Goal: Communication & Community: Answer question/provide support

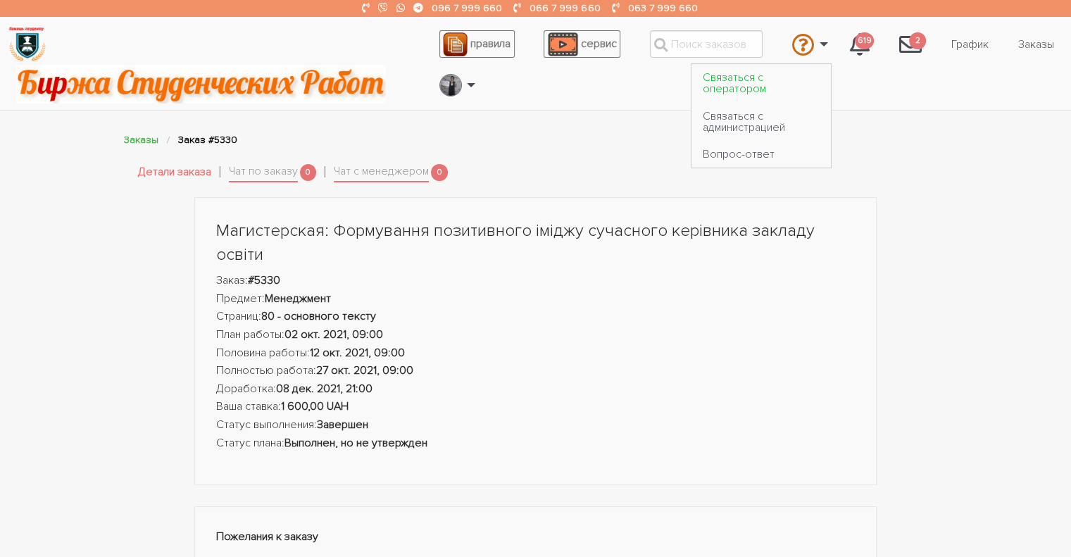
click at [767, 78] on link "Связаться с оператором" at bounding box center [760, 83] width 139 height 38
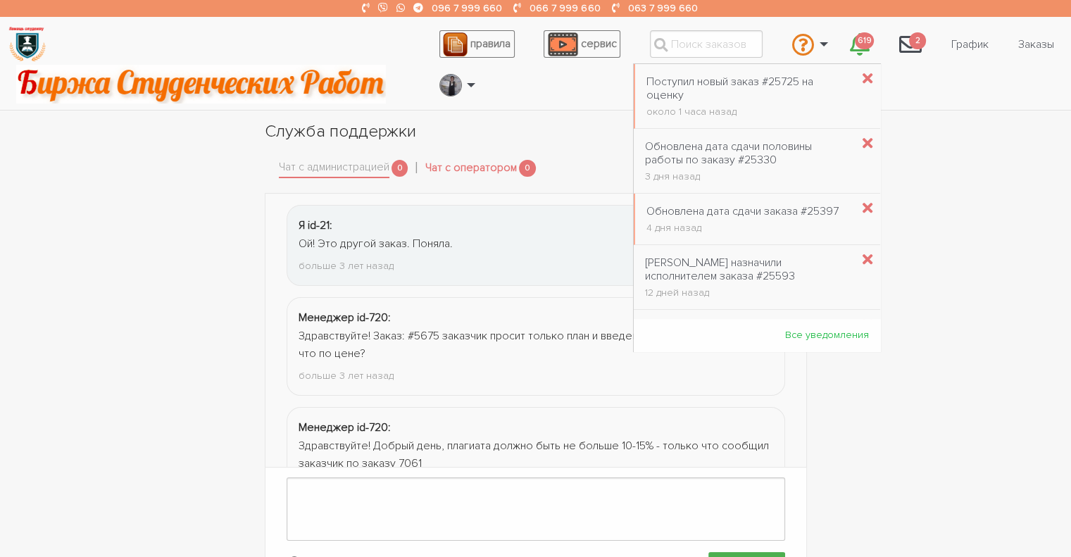
scroll to position [1851, 0]
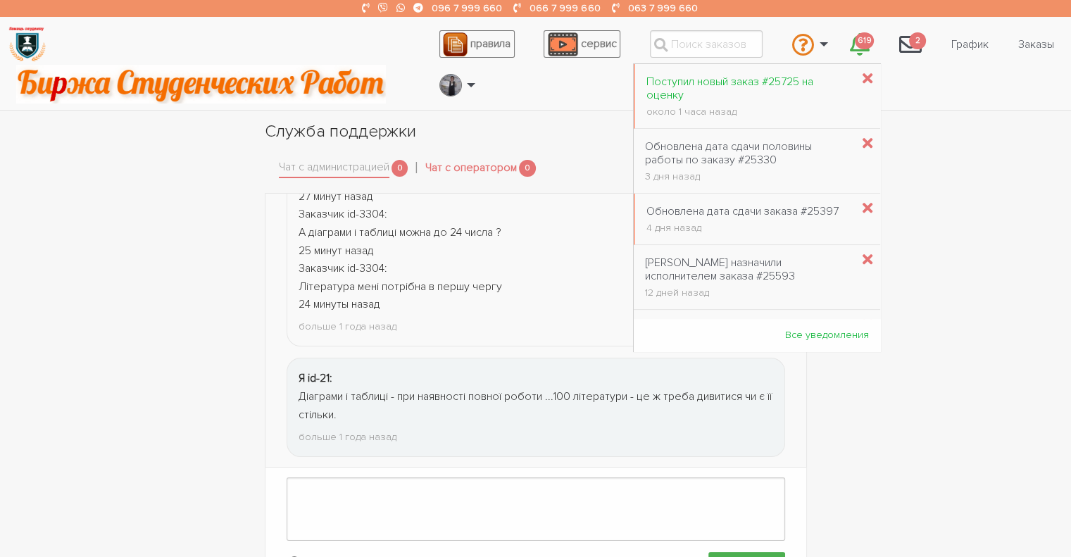
click at [807, 89] on div "Поступил новый заказ #25725 на оценку" at bounding box center [748, 88] width 205 height 27
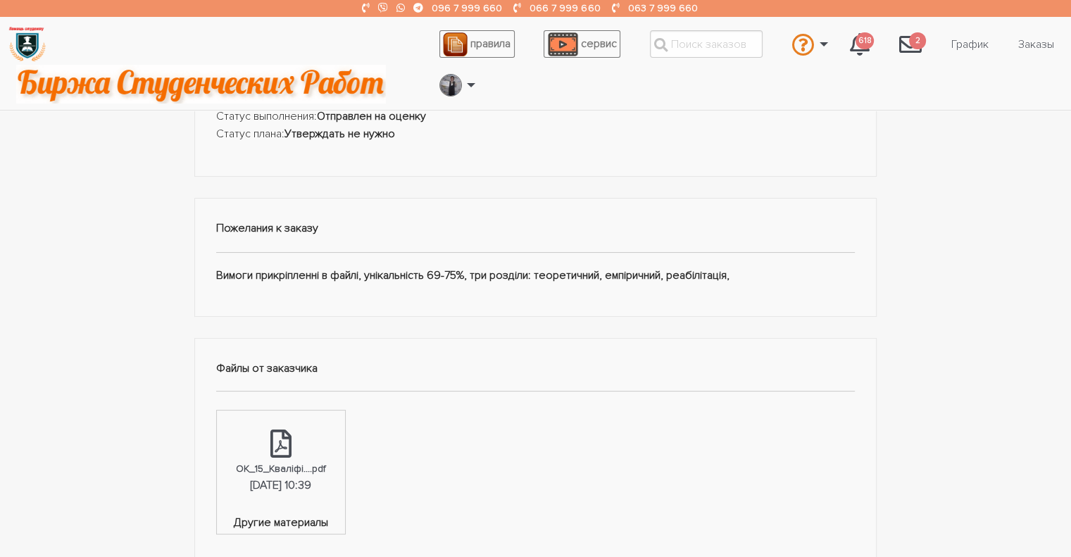
scroll to position [70, 0]
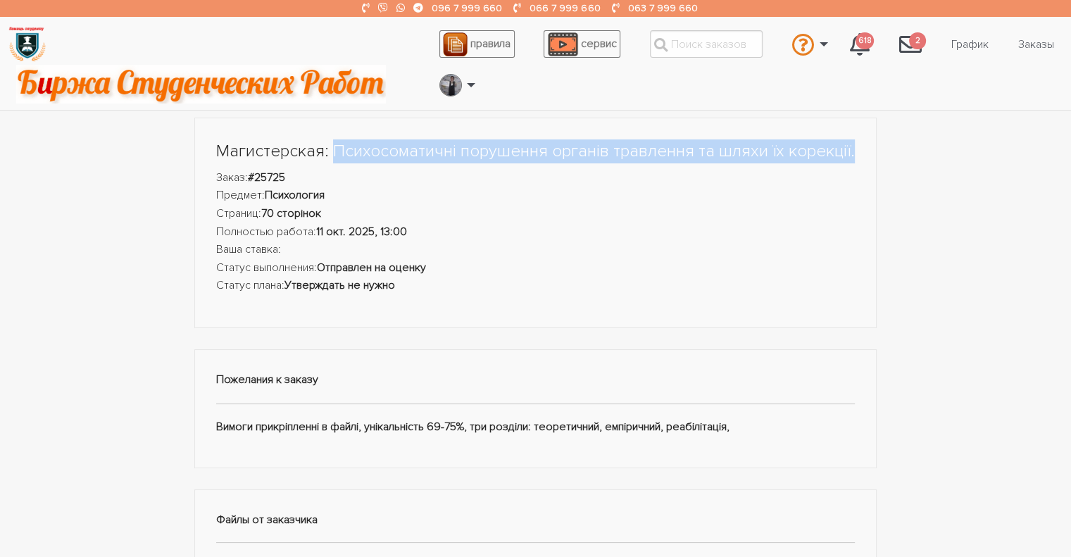
drag, startPoint x: 332, startPoint y: 146, endPoint x: 895, endPoint y: 145, distance: 563.1
click at [895, 145] on div "Магистерская: Психосоматичні порушення органів травлення та шляхи їх корекції. …" at bounding box center [535, 505] width 845 height 774
copy h1 "Психосоматичні порушення органів травлення та шляхи їх корекції."
